Goal: Find specific page/section: Find specific page/section

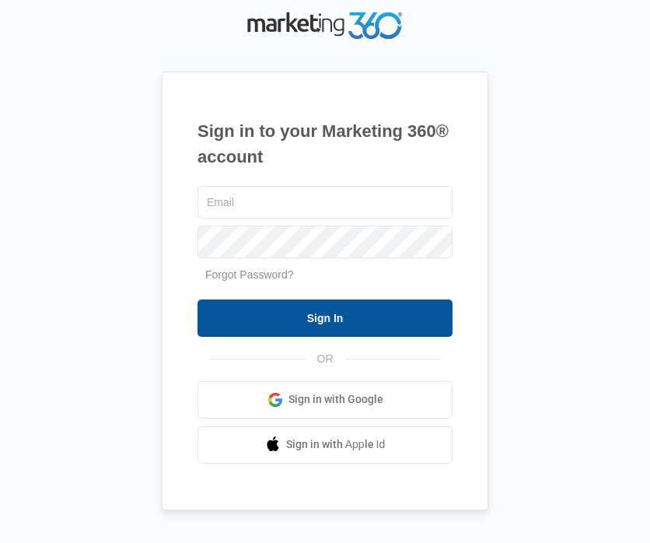
type input "[EMAIL_ADDRESS][DOMAIN_NAME]"
click at [294, 310] on input "Sign In" at bounding box center [324, 317] width 255 height 37
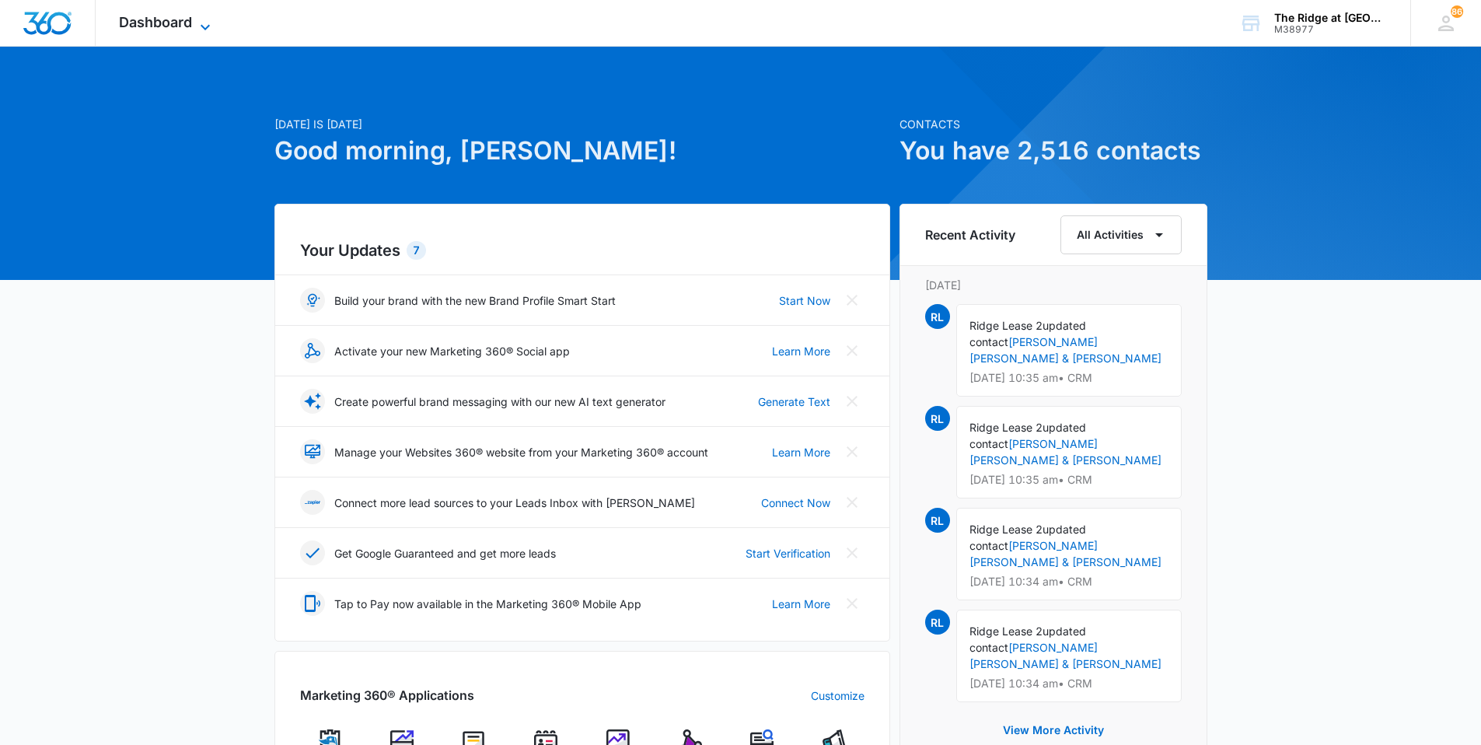
click at [187, 29] on span "Dashboard" at bounding box center [155, 22] width 73 height 16
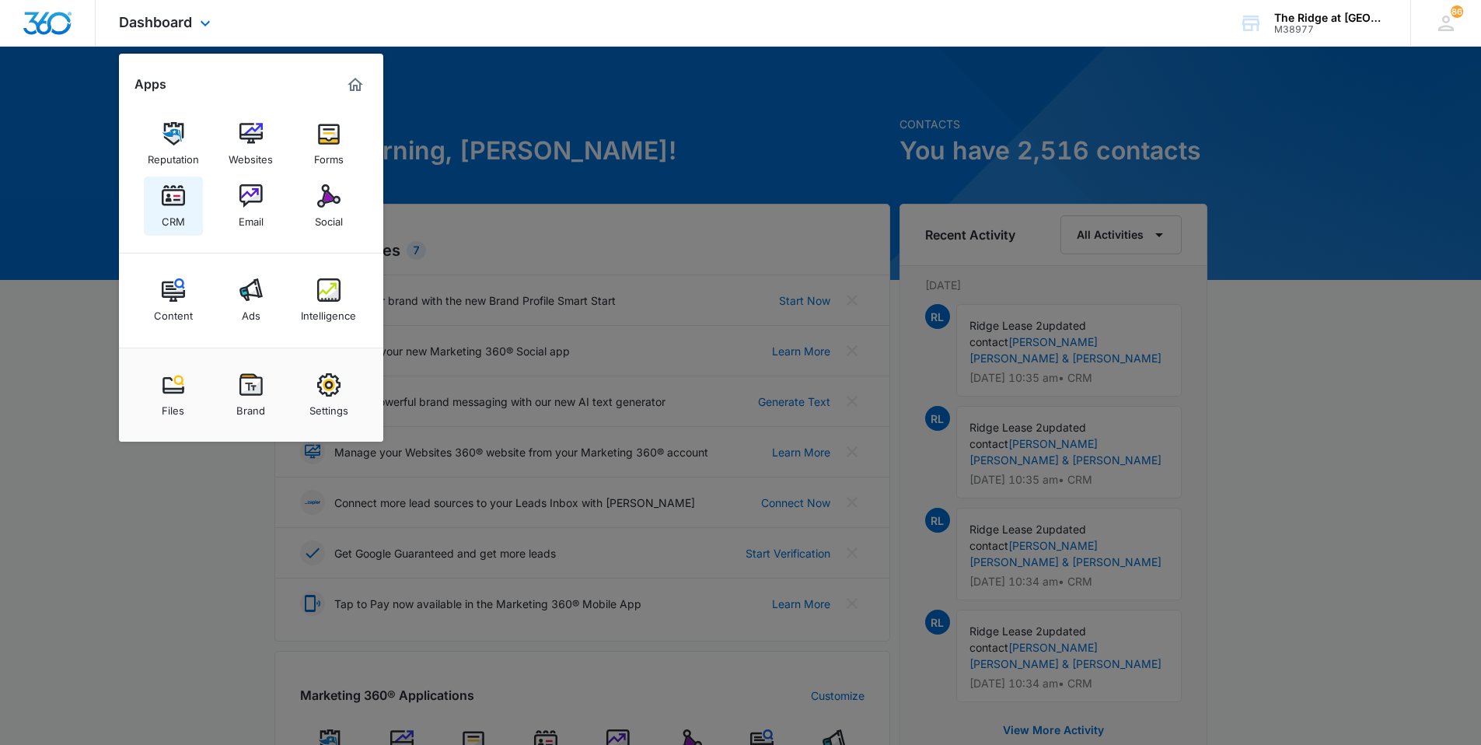
click at [183, 215] on div "CRM" at bounding box center [173, 218] width 23 height 20
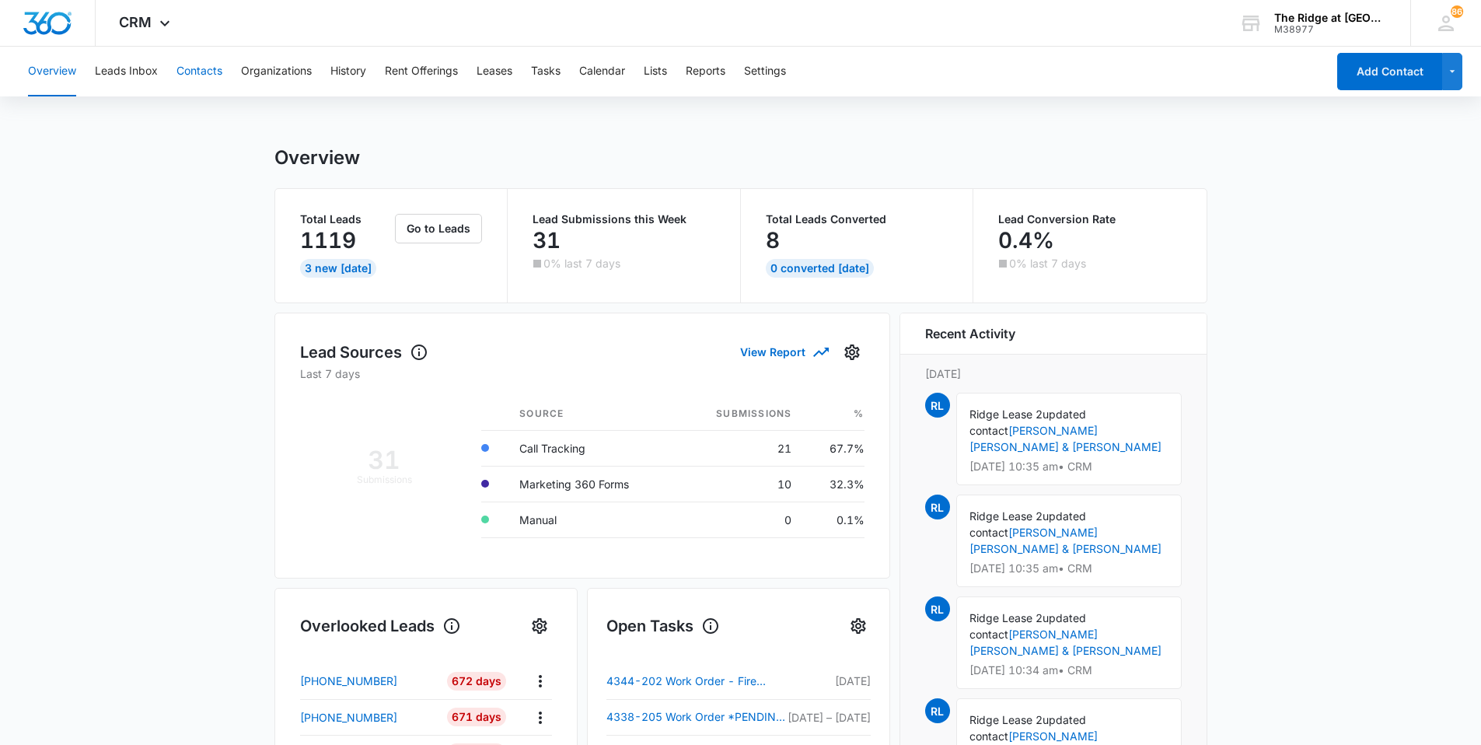
click at [211, 79] on button "Contacts" at bounding box center [199, 72] width 46 height 50
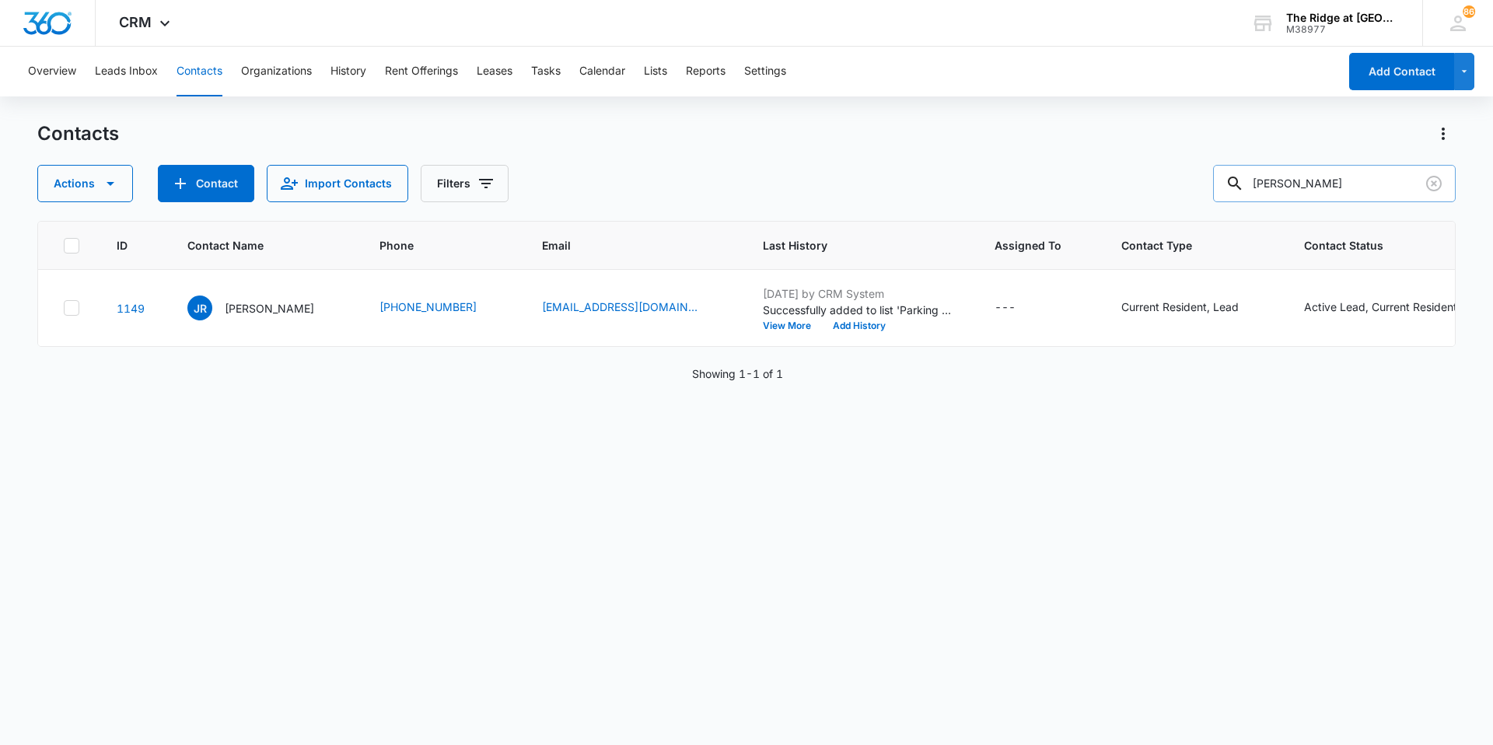
drag, startPoint x: 1300, startPoint y: 176, endPoint x: 1311, endPoint y: 193, distance: 20.3
click at [649, 194] on input "remmers" at bounding box center [1334, 183] width 243 height 37
drag, startPoint x: 1316, startPoint y: 183, endPoint x: 1231, endPoint y: 181, distance: 85.5
click at [649, 181] on input "remmers" at bounding box center [1334, 183] width 243 height 37
type input "terry"
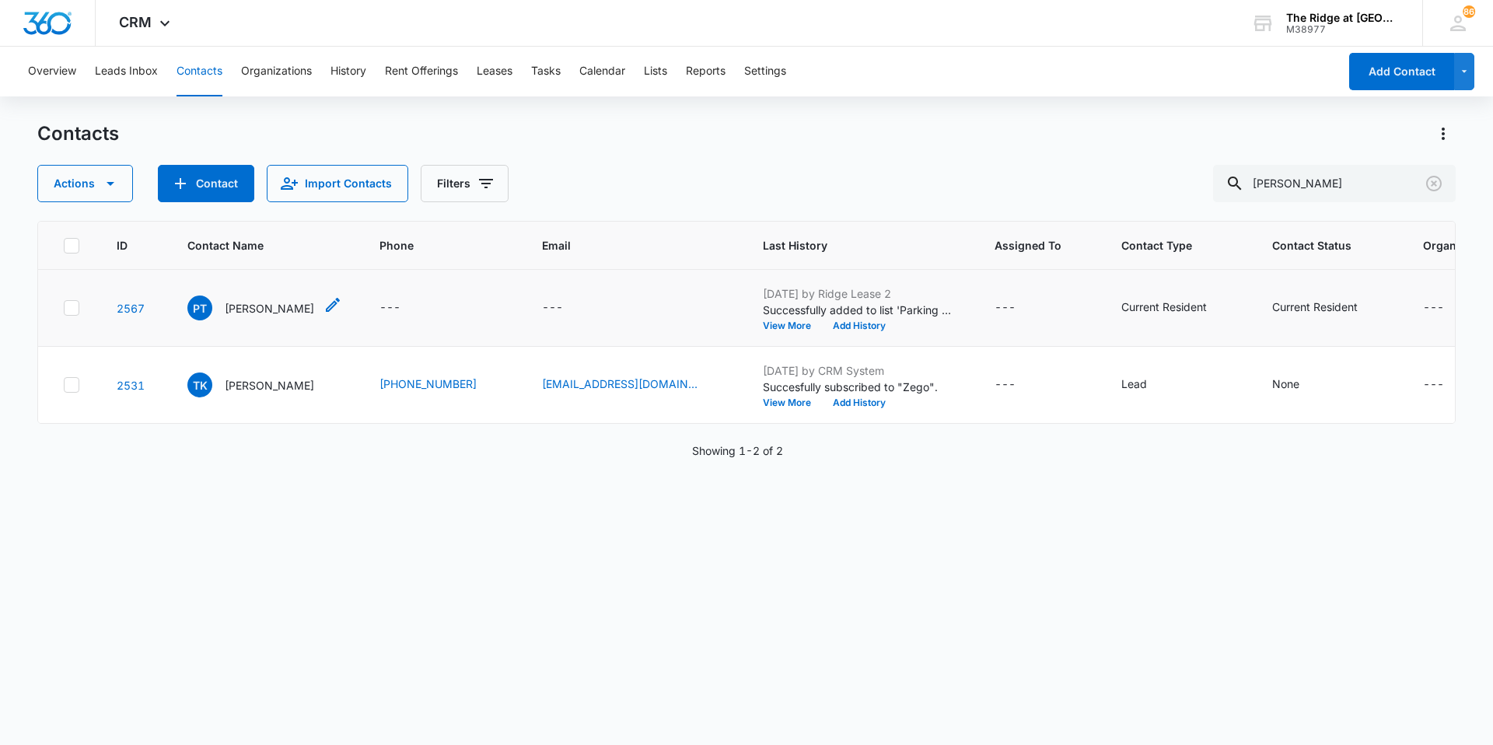
click at [256, 300] on p "Paul Terry" at bounding box center [269, 308] width 89 height 16
